Goal: Find specific page/section

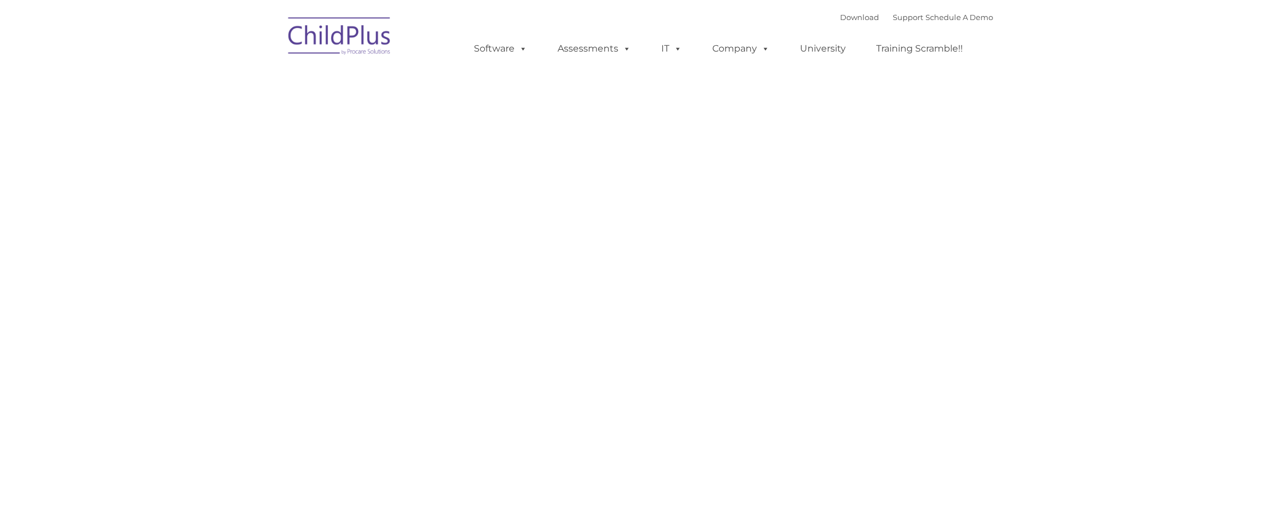
type input ""
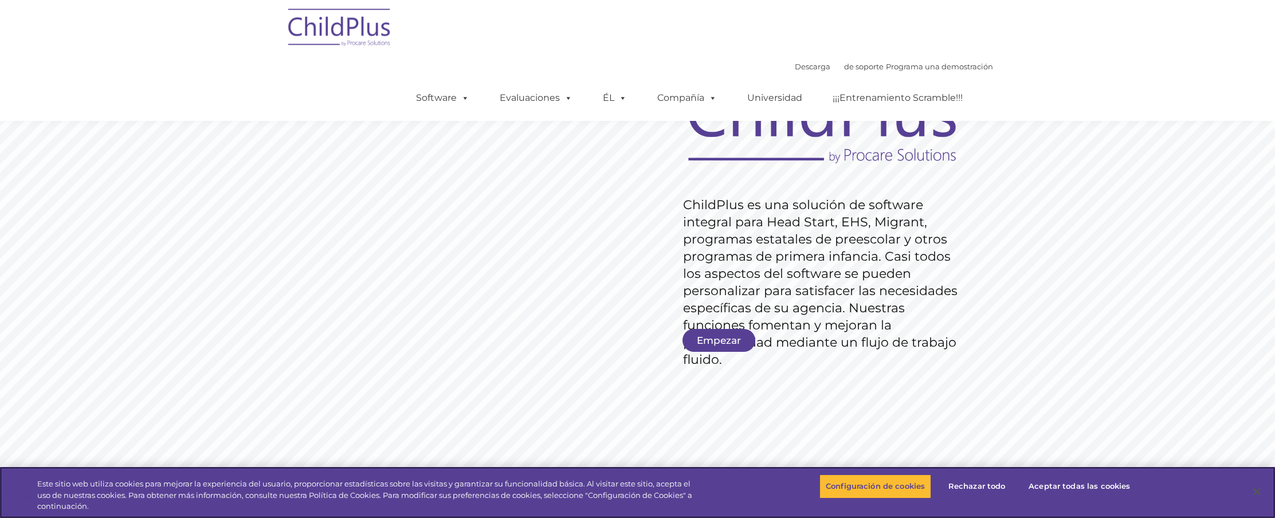
scroll to position [57, 0]
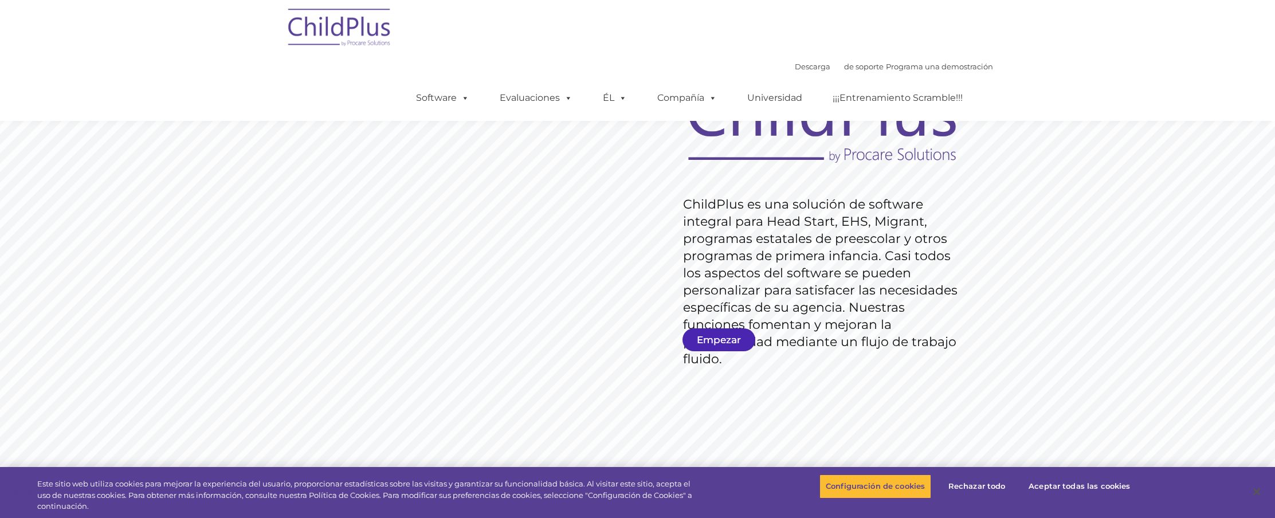
click at [703, 346] on link "Empezar" at bounding box center [718, 339] width 73 height 23
click at [709, 339] on font "Empezar" at bounding box center [719, 339] width 44 height 11
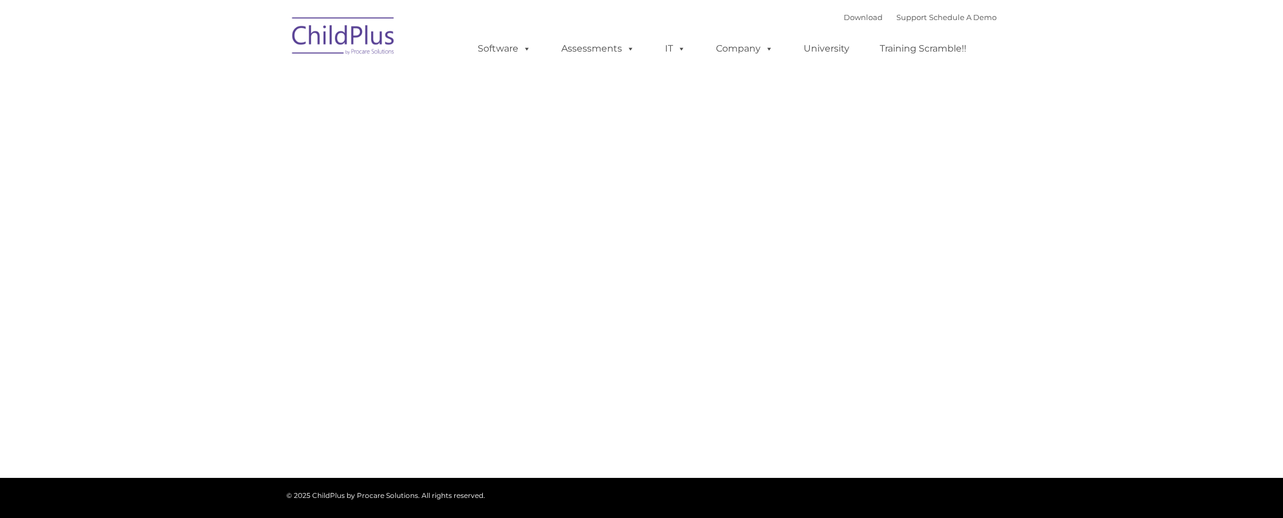
type input ""
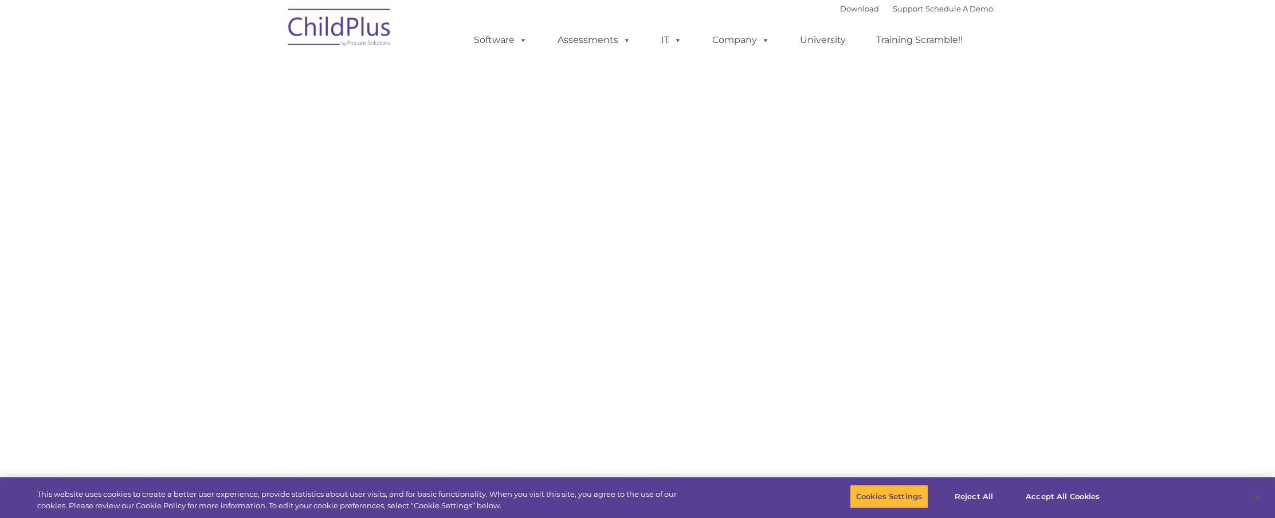
select select "MEDIUM"
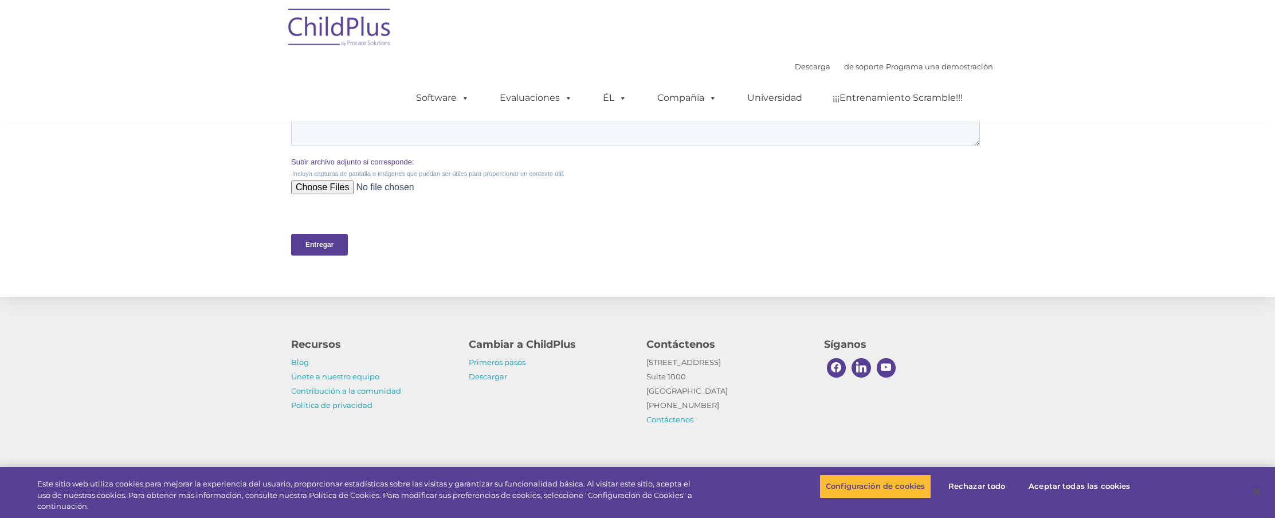
scroll to position [475, 0]
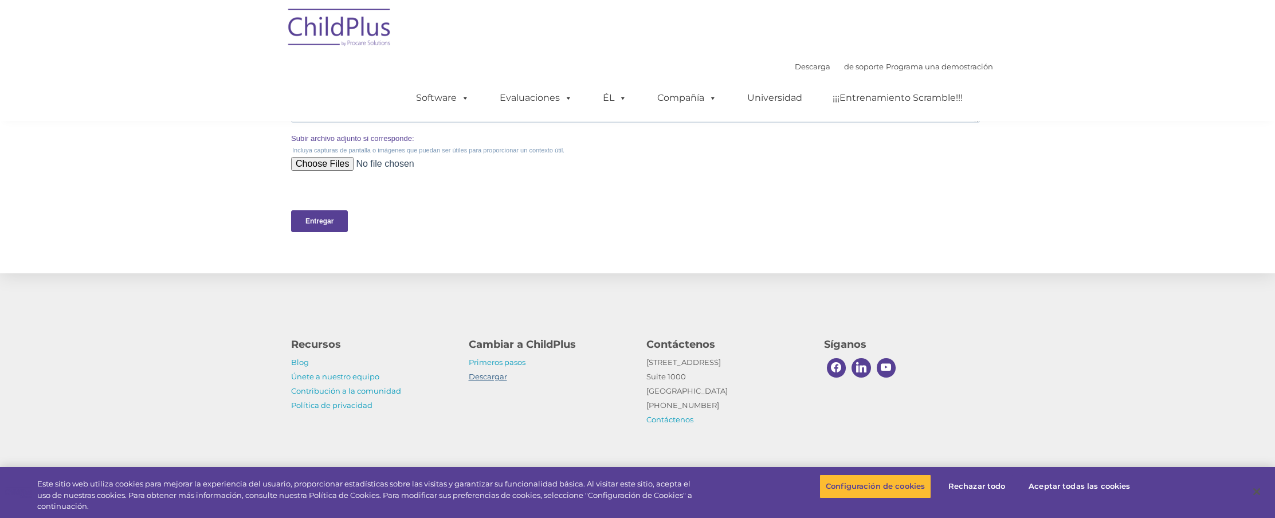
click at [490, 375] on font "Descargar" at bounding box center [488, 376] width 38 height 9
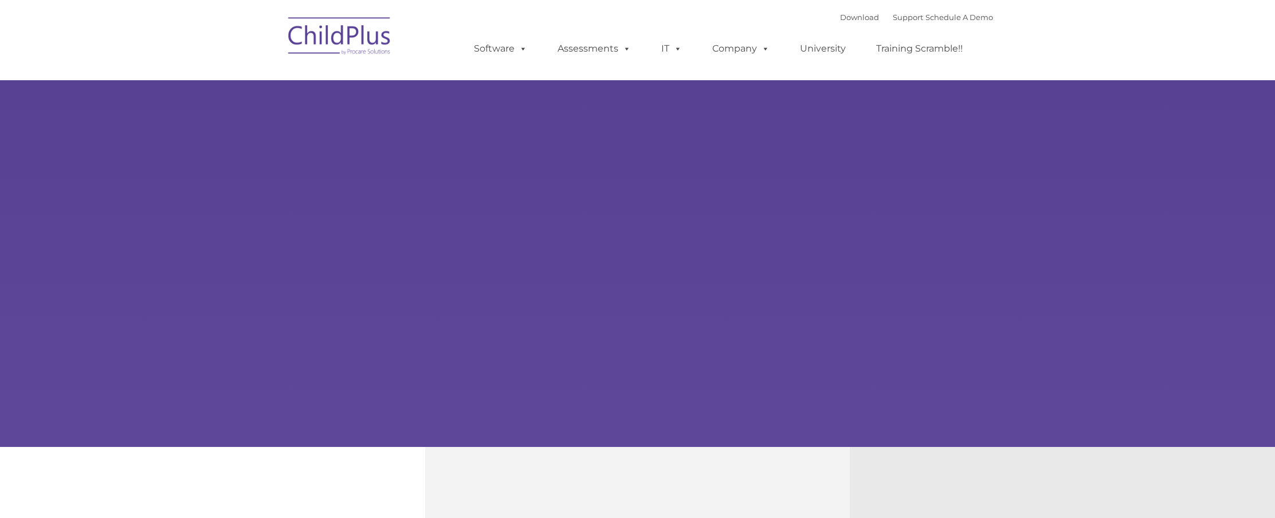
type input ""
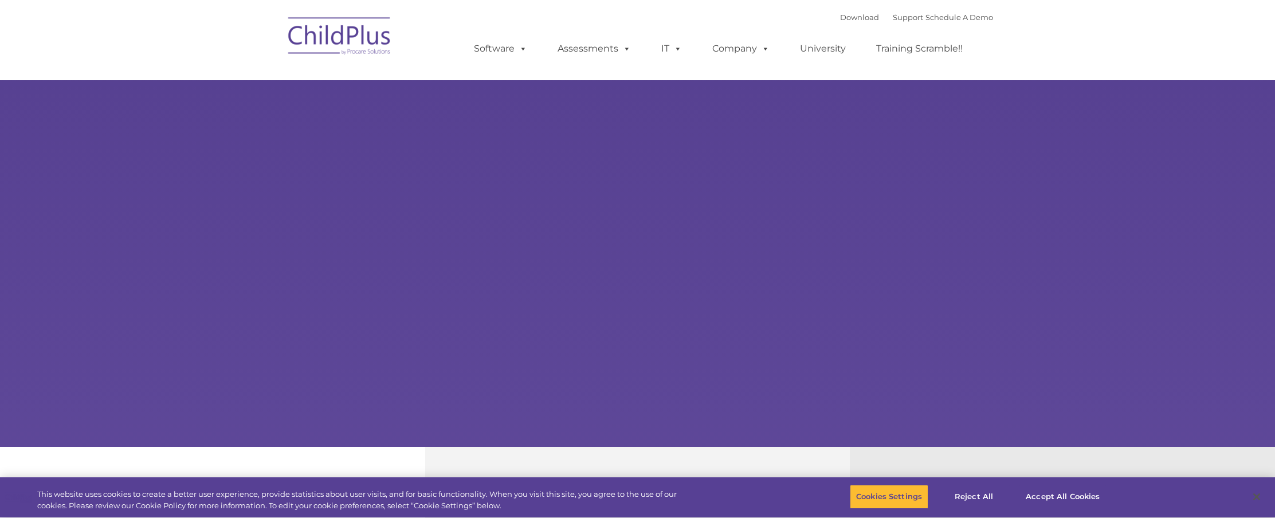
select select "MEDIUM"
